Goal: Navigation & Orientation: Find specific page/section

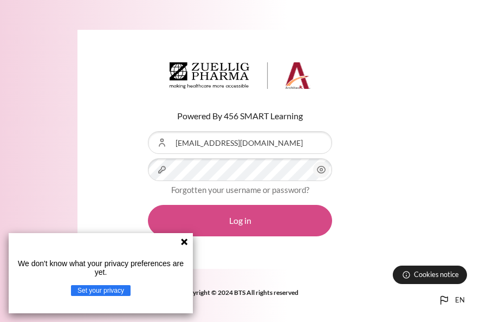
click at [250, 236] on button "Log in" at bounding box center [240, 220] width 184 height 31
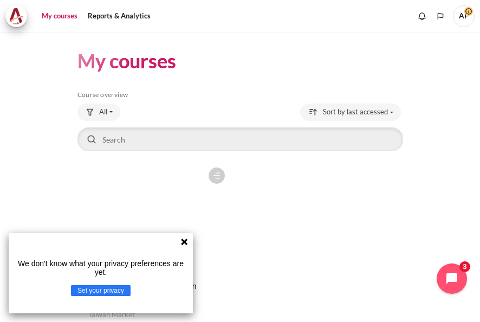
click at [187, 242] on icon at bounding box center [184, 241] width 9 height 9
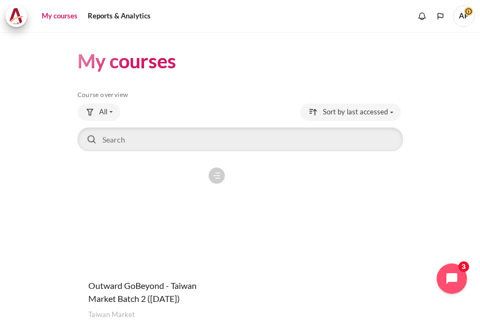
click at [206, 260] on figure "Content" at bounding box center [153, 216] width 153 height 108
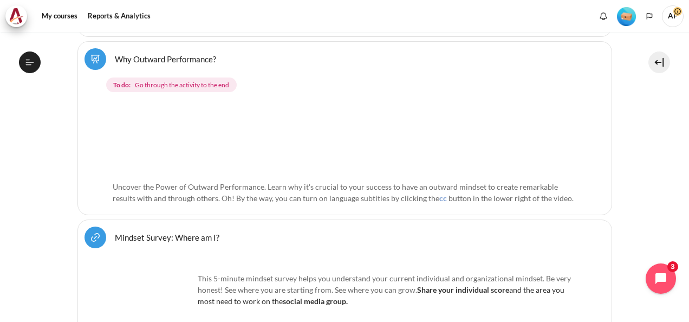
scroll to position [541, 0]
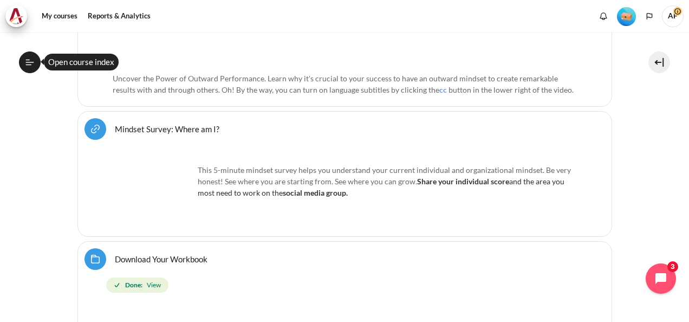
click at [36, 68] on button "Open course index" at bounding box center [30, 62] width 22 height 22
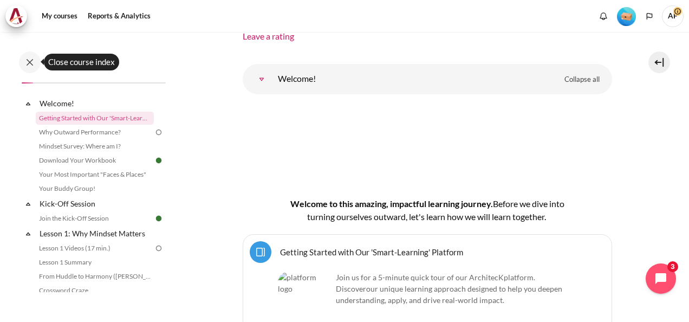
scroll to position [108, 0]
